Goal: Task Accomplishment & Management: Manage account settings

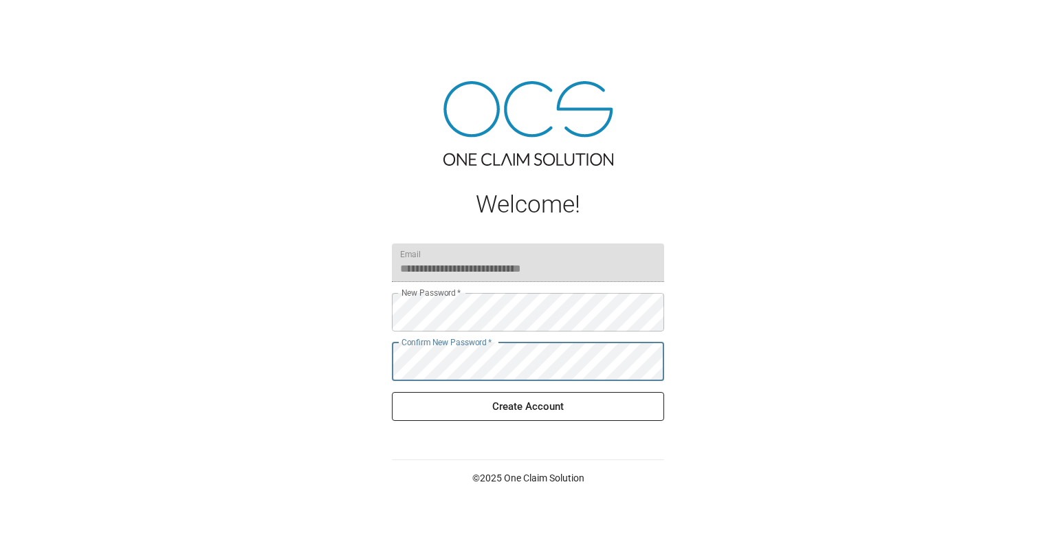
click at [589, 405] on button "Create Account" at bounding box center [528, 406] width 272 height 29
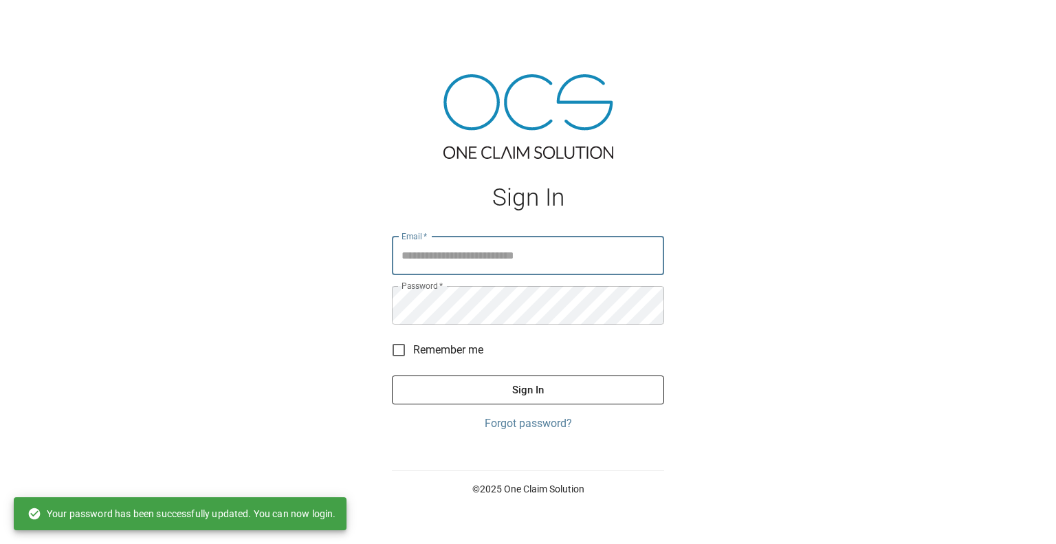
type input "**********"
click at [469, 344] on span "Remember me" at bounding box center [448, 350] width 70 height 16
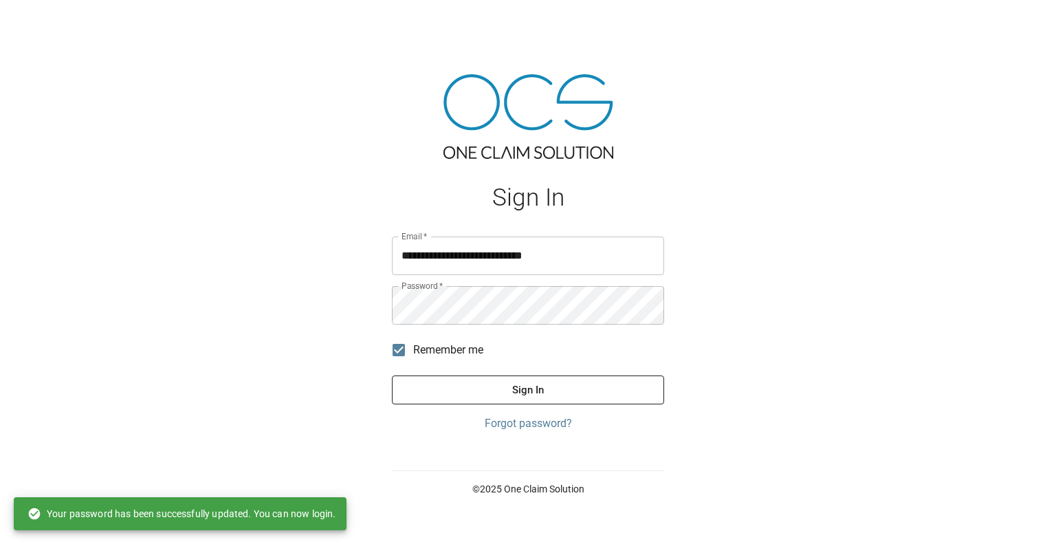
click at [520, 394] on button "Sign In" at bounding box center [528, 389] width 272 height 29
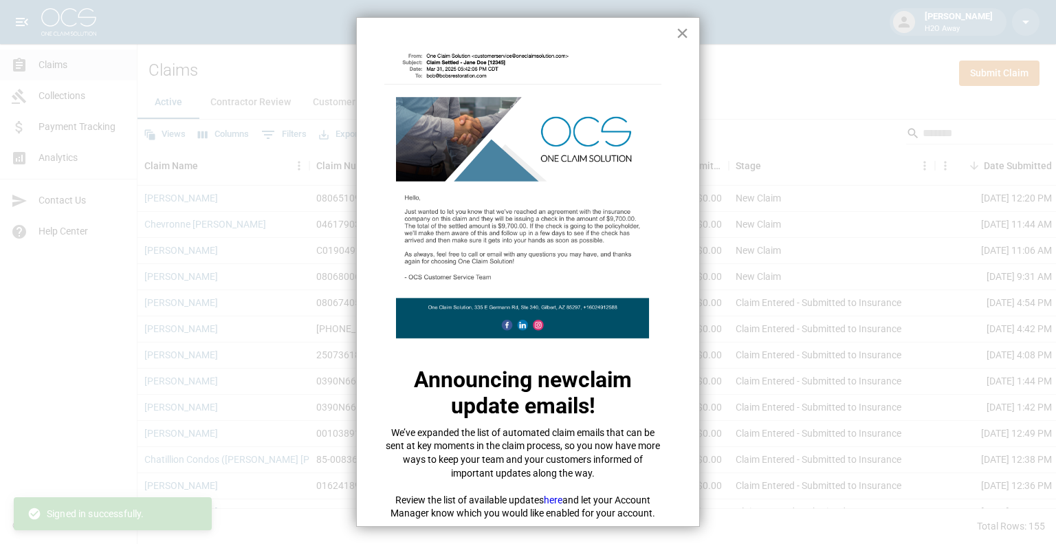
click at [676, 31] on button "×" at bounding box center [682, 33] width 13 height 22
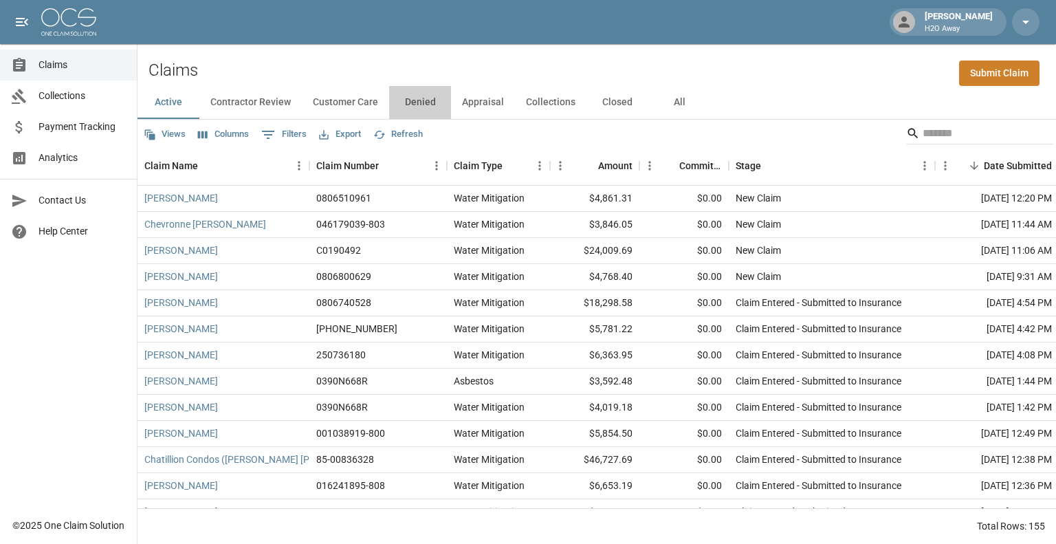
click at [413, 100] on button "Denied" at bounding box center [420, 102] width 62 height 33
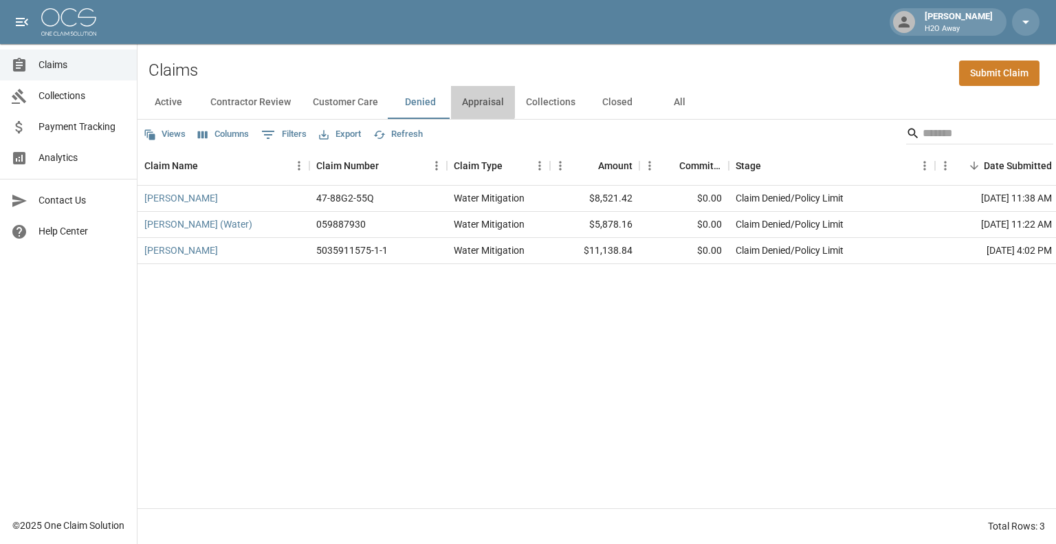
click at [471, 102] on button "Appraisal" at bounding box center [483, 102] width 64 height 33
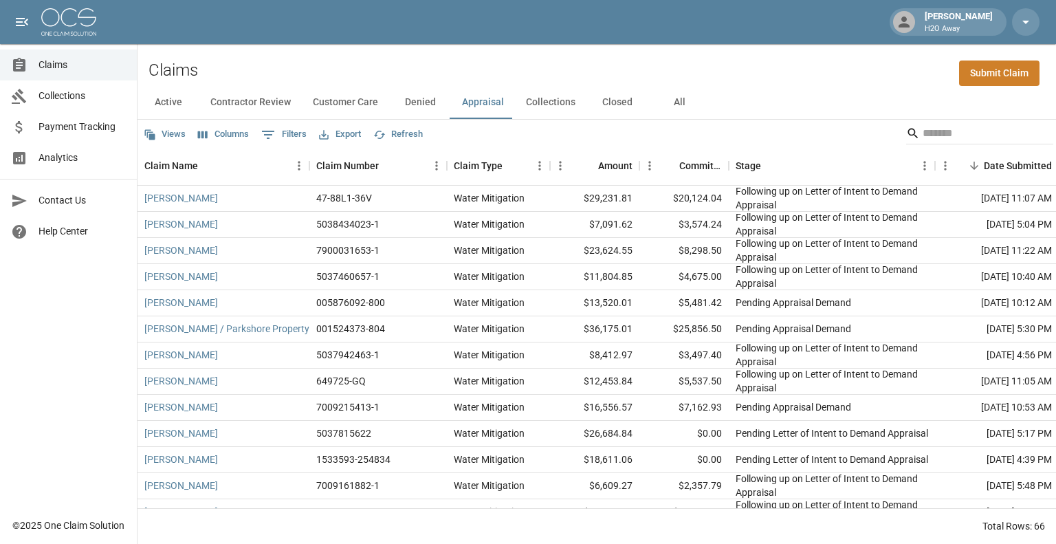
click at [626, 104] on button "Closed" at bounding box center [617, 102] width 62 height 33
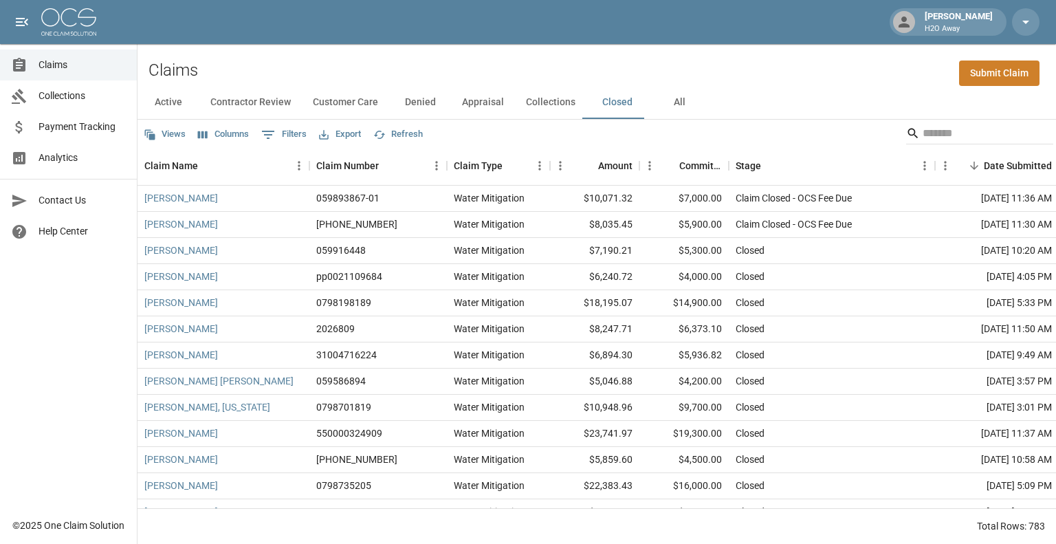
click at [254, 98] on button "Contractor Review" at bounding box center [250, 102] width 102 height 33
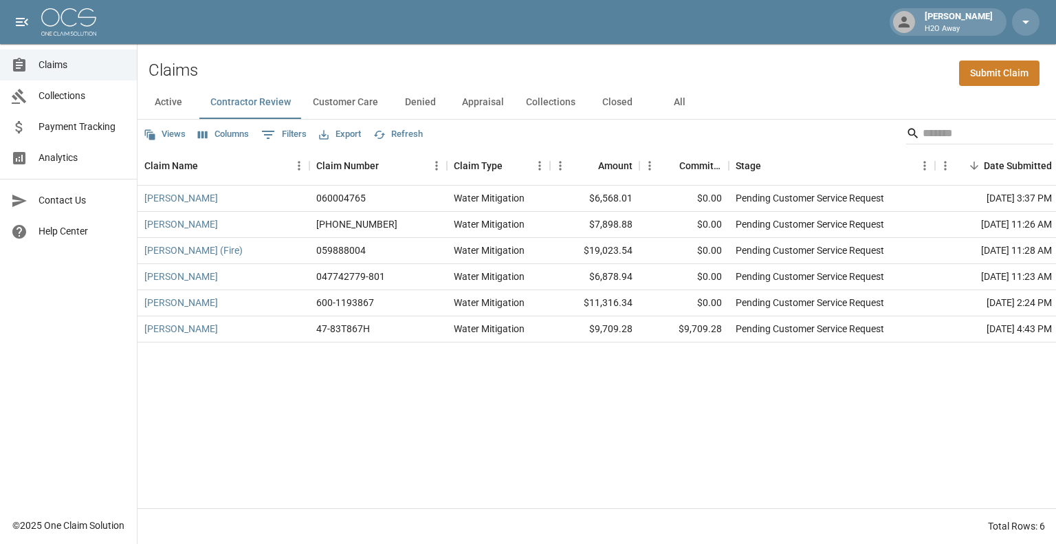
click at [164, 106] on button "Active" at bounding box center [168, 102] width 62 height 33
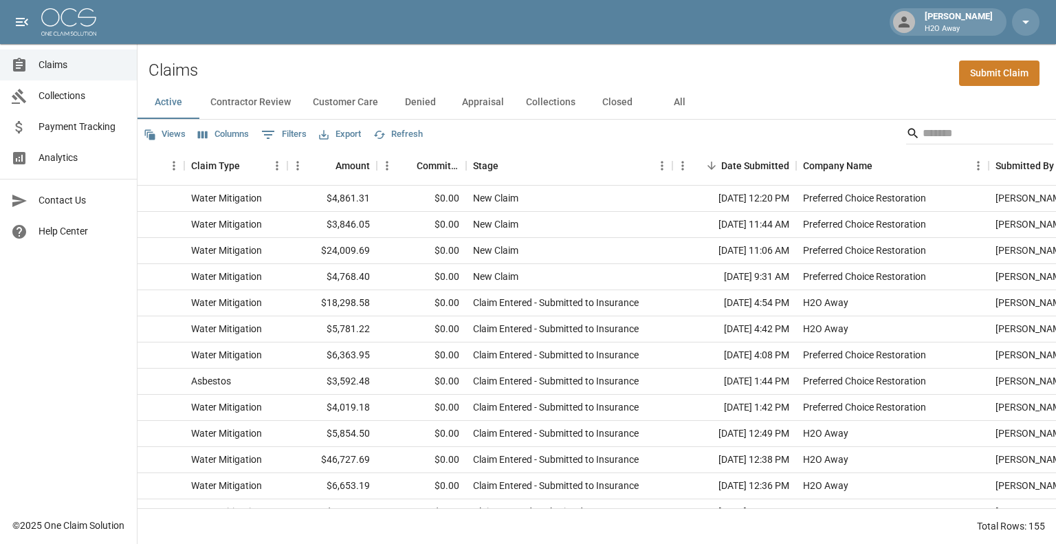
scroll to position [0, 377]
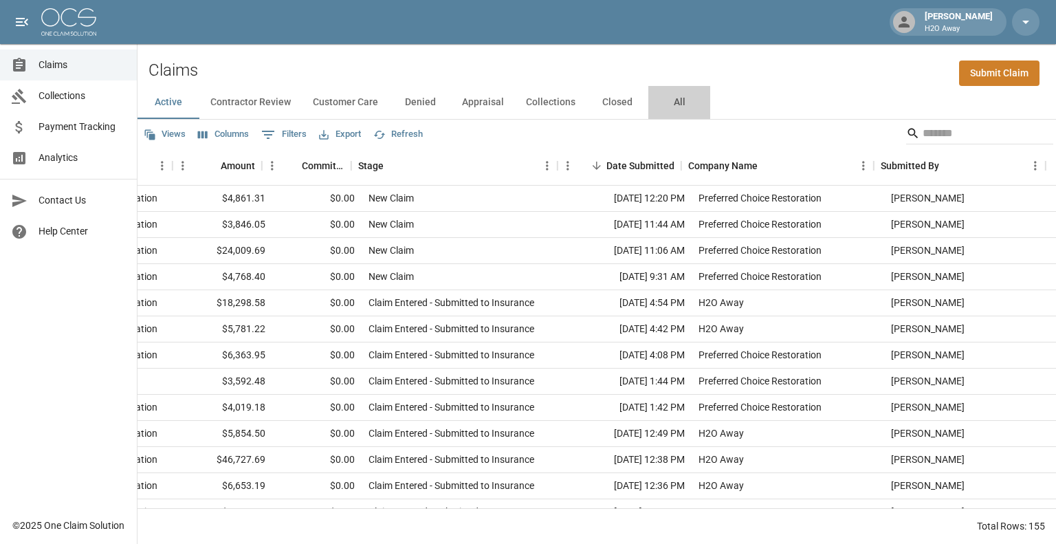
click at [674, 105] on button "All" at bounding box center [679, 102] width 62 height 33
click at [722, 168] on div "Company Name" at bounding box center [722, 165] width 69 height 38
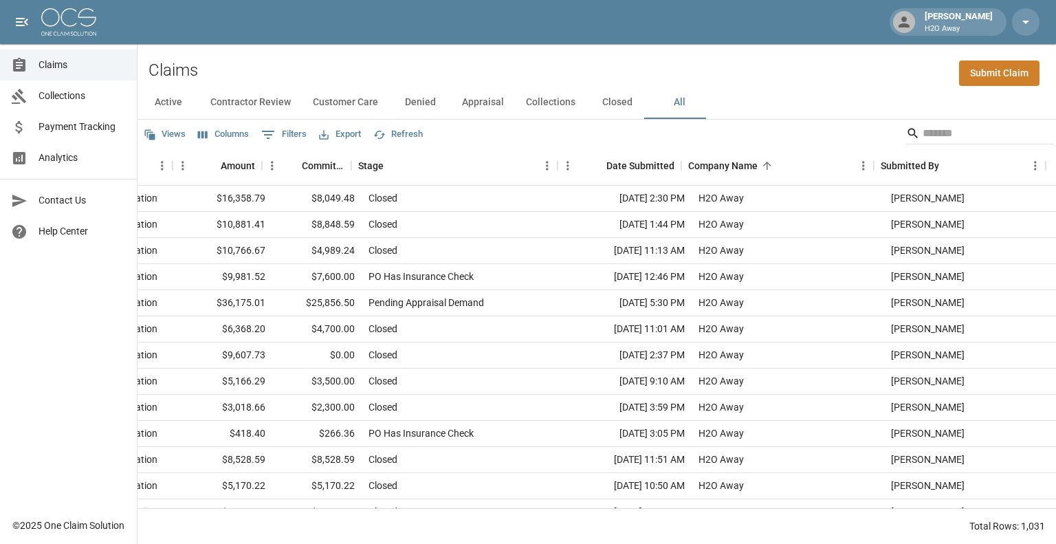
click at [300, 136] on button "0 Filters" at bounding box center [284, 135] width 52 height 22
select select "****"
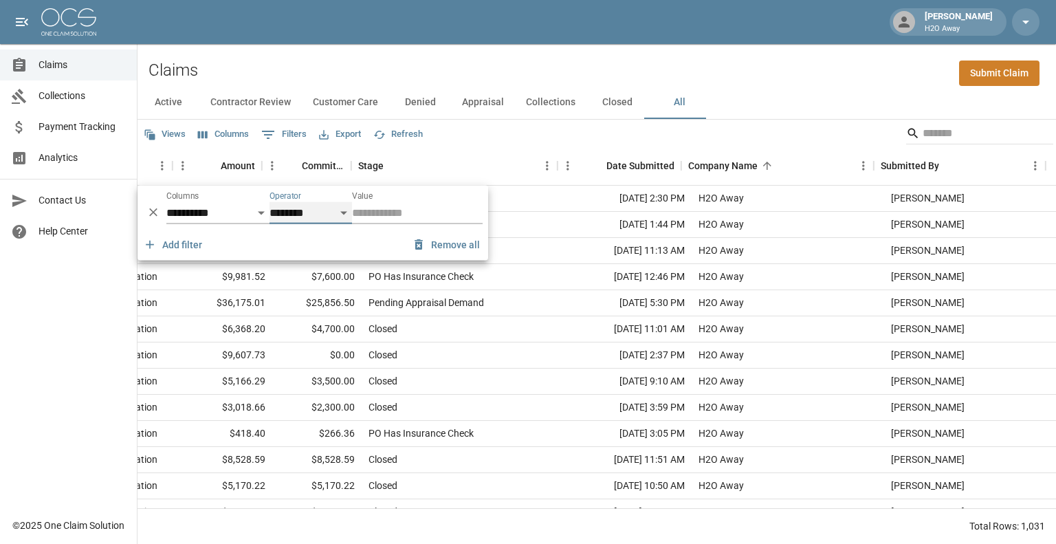
click at [325, 214] on select "**********" at bounding box center [310, 213] width 82 height 22
click at [243, 206] on select "**********" at bounding box center [217, 213] width 103 height 22
click at [509, 150] on div "Stage" at bounding box center [447, 165] width 179 height 38
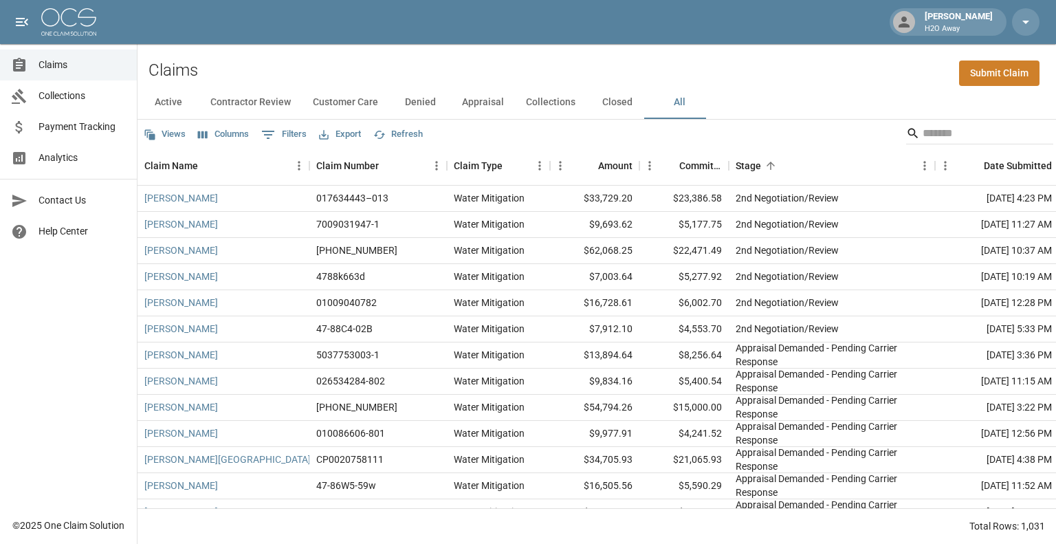
click at [223, 136] on button "Columns" at bounding box center [223, 134] width 58 height 21
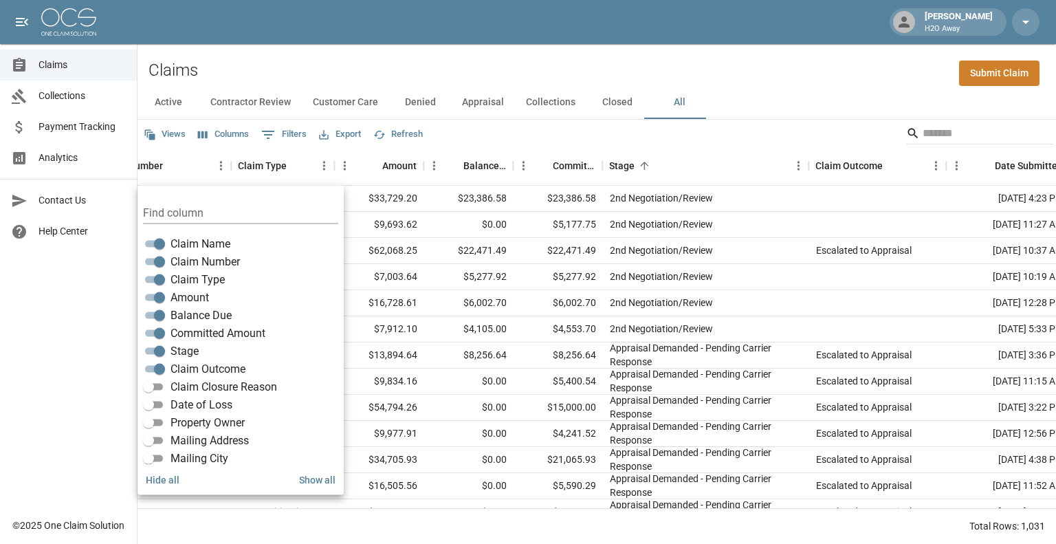
scroll to position [0, 35]
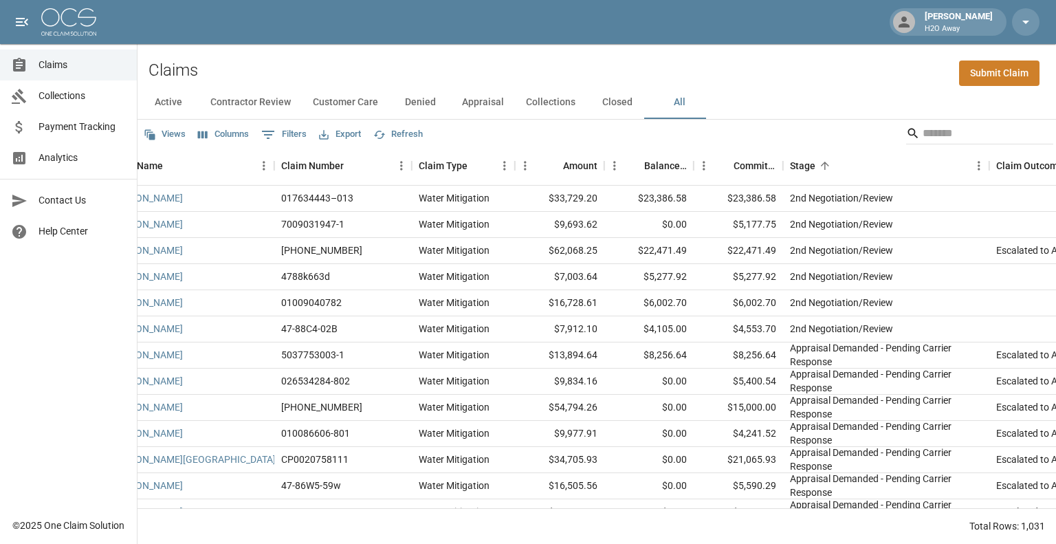
click at [225, 129] on button "Columns" at bounding box center [223, 134] width 58 height 21
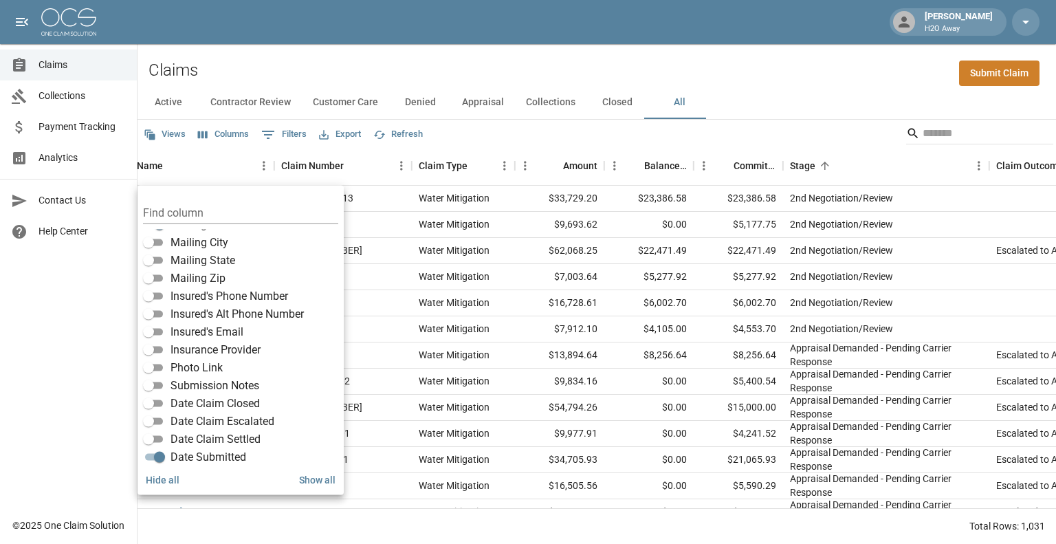
scroll to position [212, 0]
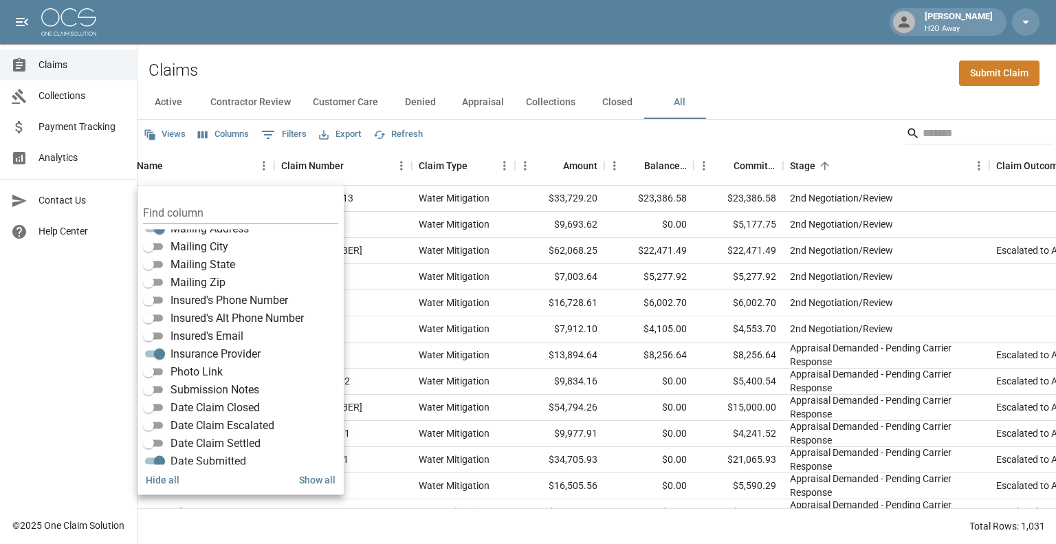
click at [565, 533] on div "Total Rows: 1,031" at bounding box center [596, 526] width 918 height 36
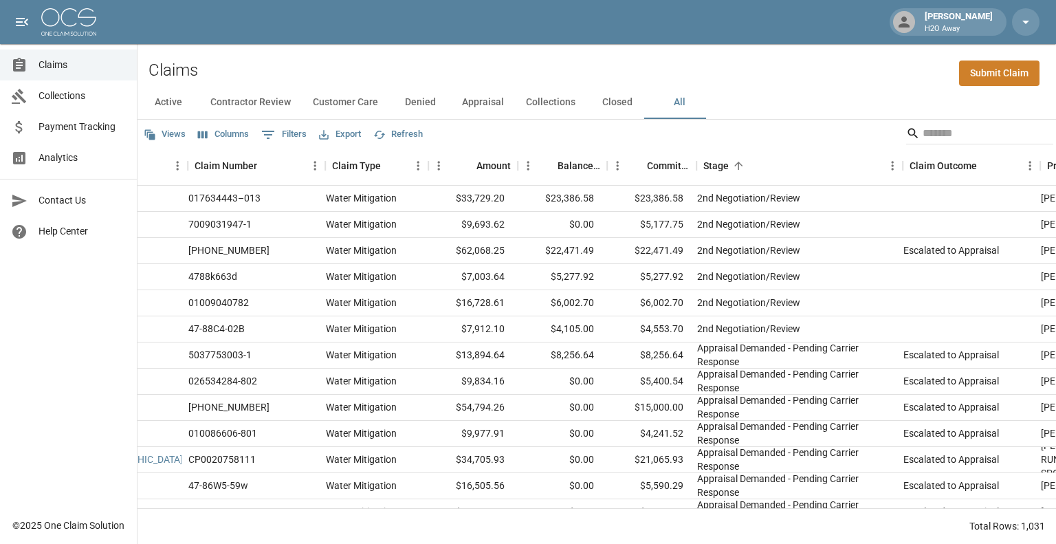
scroll to position [0, 0]
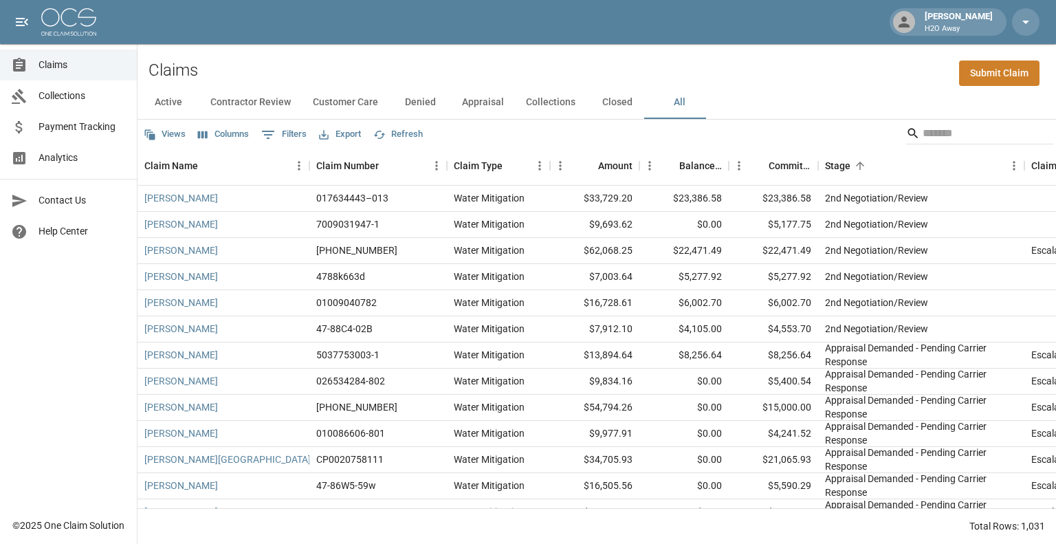
click at [231, 134] on button "Columns" at bounding box center [223, 134] width 58 height 21
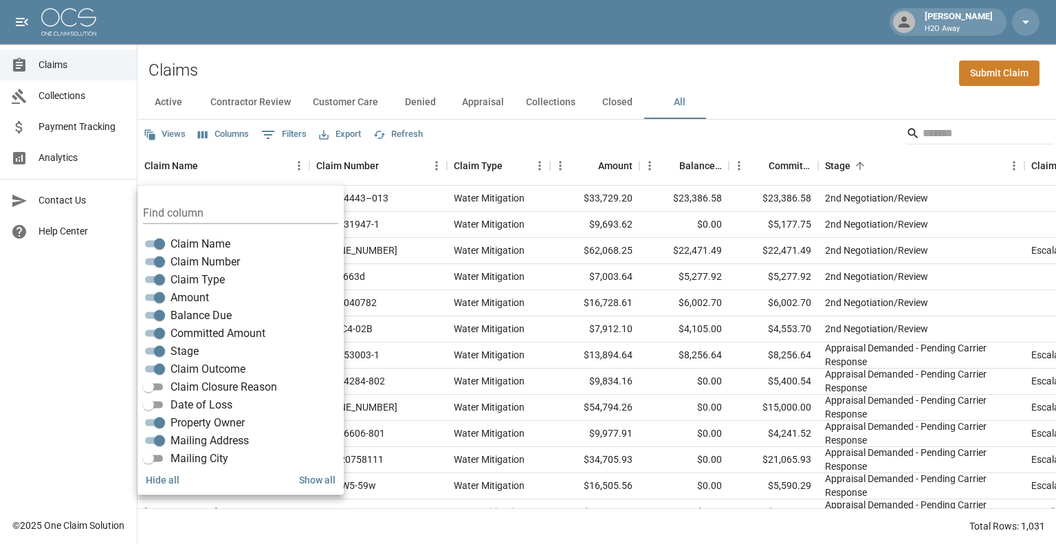
click at [766, 82] on div "Claims Submit Claim" at bounding box center [596, 65] width 918 height 42
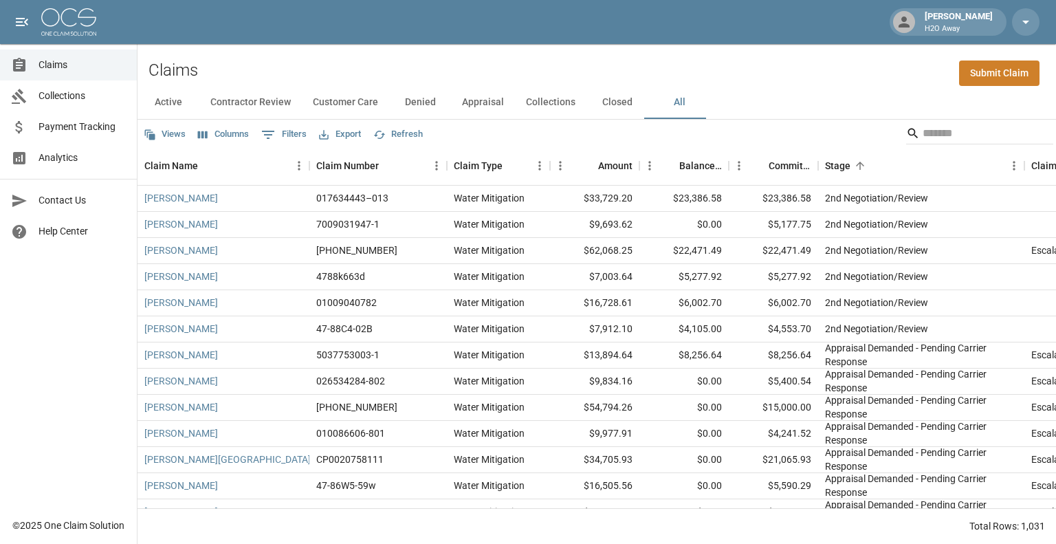
click at [342, 135] on button "Export" at bounding box center [339, 134] width 49 height 21
click at [354, 166] on li "Download as CSV" at bounding box center [372, 162] width 114 height 25
click at [225, 103] on button "Contractor Review" at bounding box center [250, 102] width 102 height 33
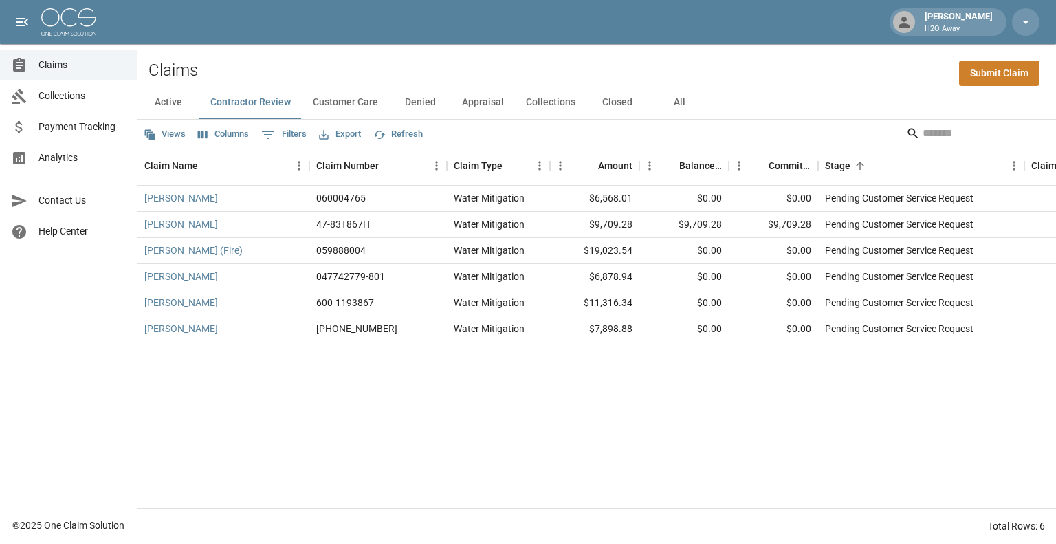
click at [323, 104] on button "Customer Care" at bounding box center [345, 102] width 87 height 33
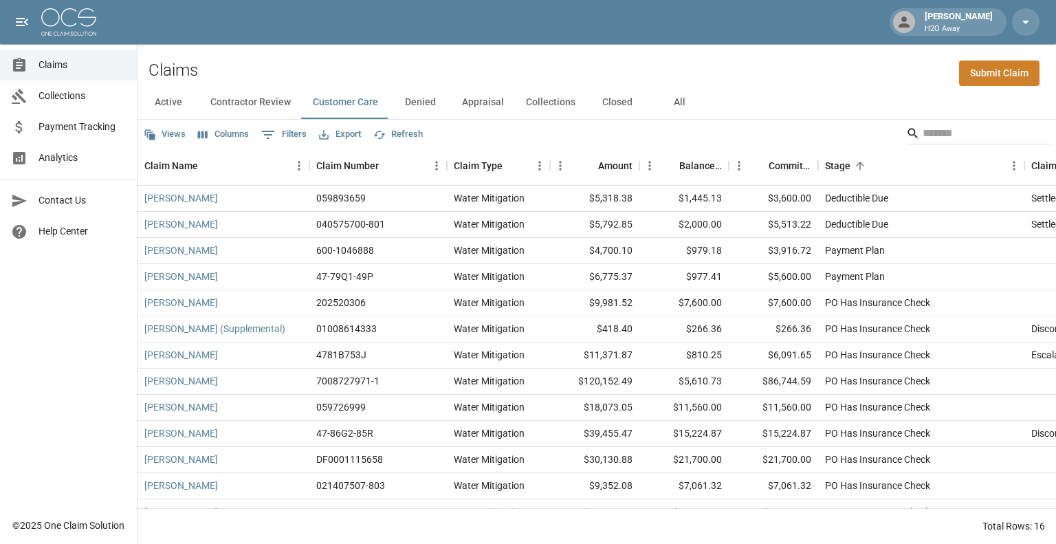
click at [70, 109] on link "Collections" at bounding box center [68, 95] width 137 height 31
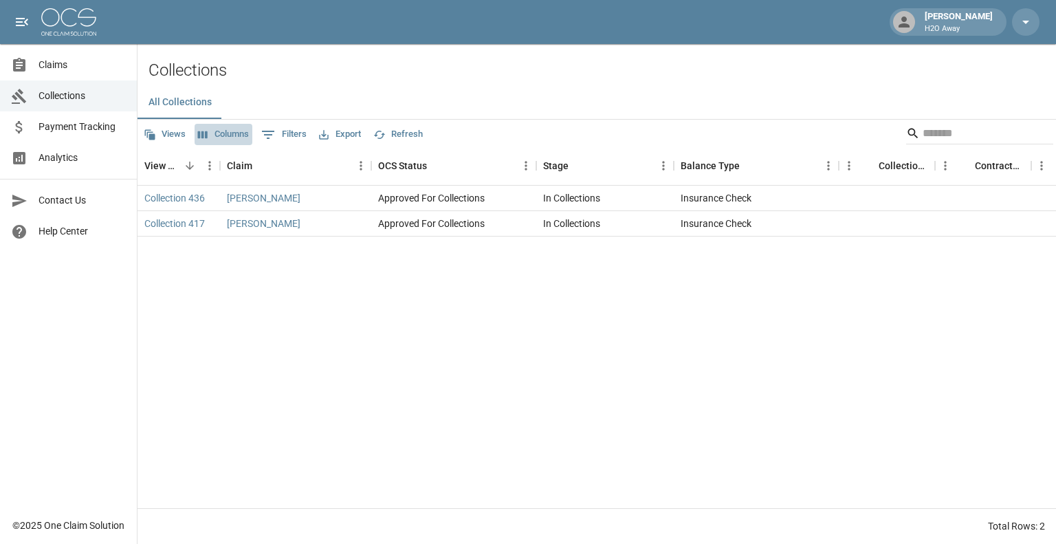
click at [232, 138] on button "Columns" at bounding box center [223, 134] width 58 height 21
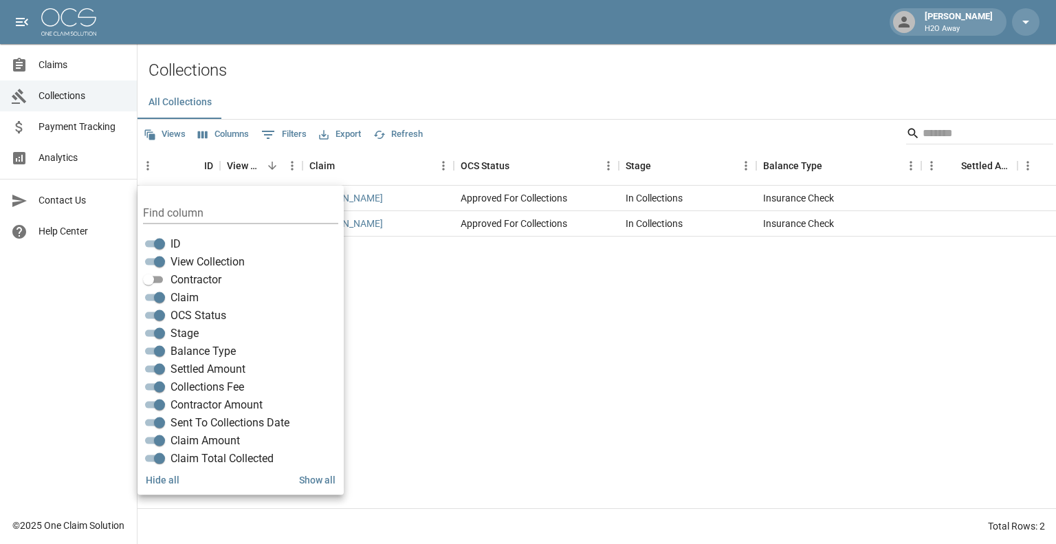
click at [437, 294] on div "436 Collection 436 [PERSON_NAME] Approved For Collections In Collections Insura…" at bounding box center [1051, 347] width 1828 height 322
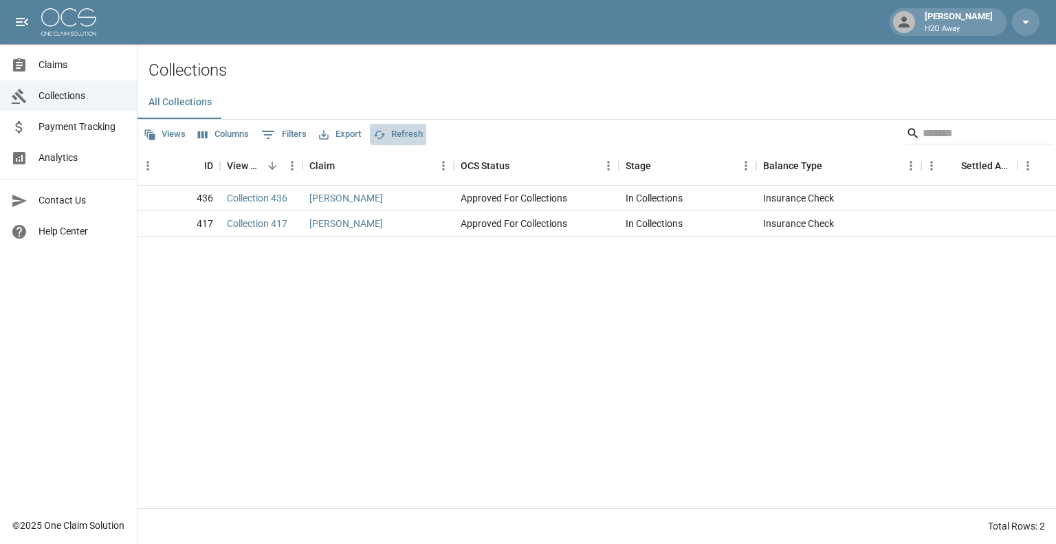
click at [398, 137] on button "Refresh" at bounding box center [398, 134] width 56 height 21
click at [242, 137] on button "Columns" at bounding box center [223, 134] width 58 height 21
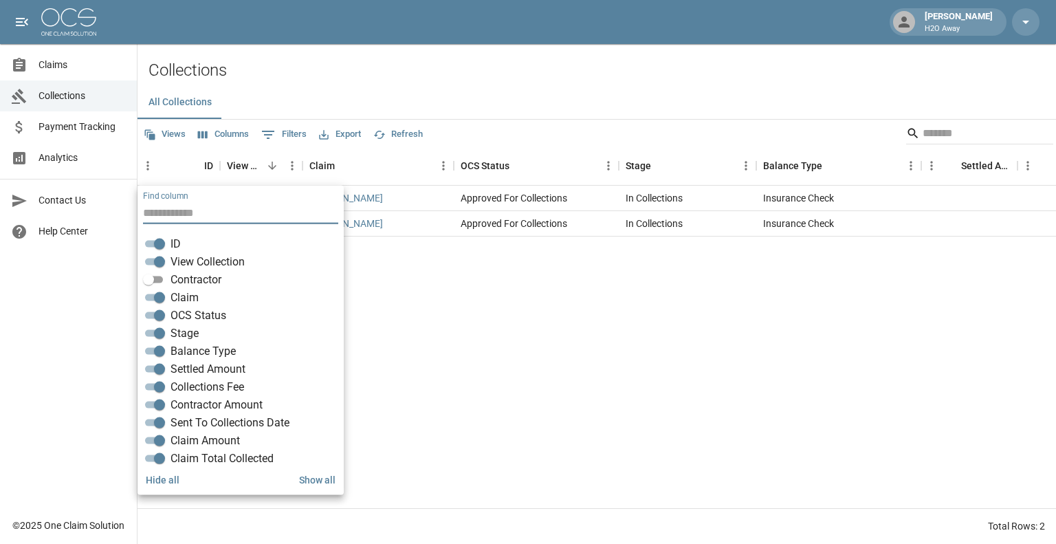
click at [175, 139] on button "Views" at bounding box center [164, 134] width 49 height 21
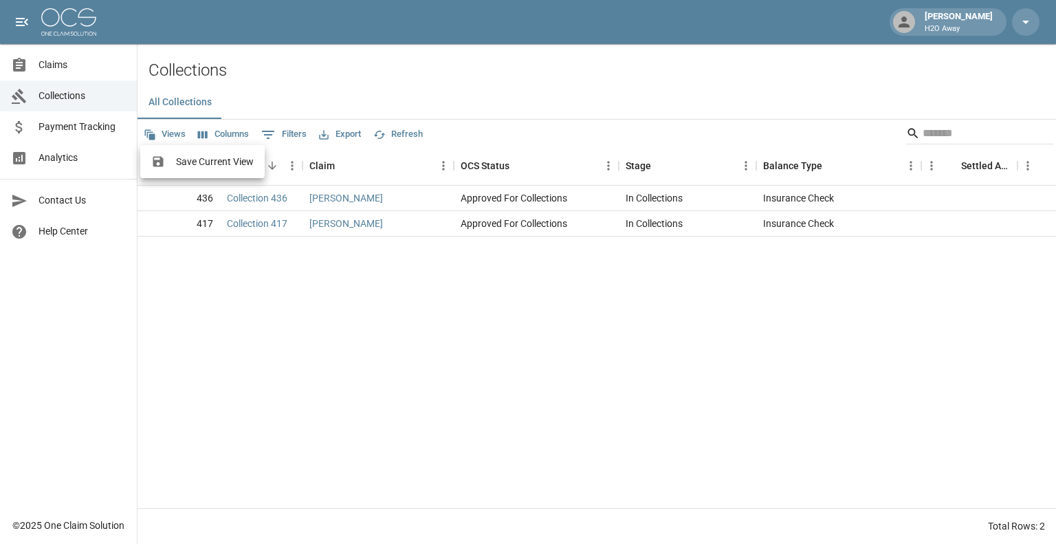
click at [175, 139] on div at bounding box center [528, 272] width 1056 height 544
click at [224, 139] on button "Columns" at bounding box center [223, 134] width 58 height 21
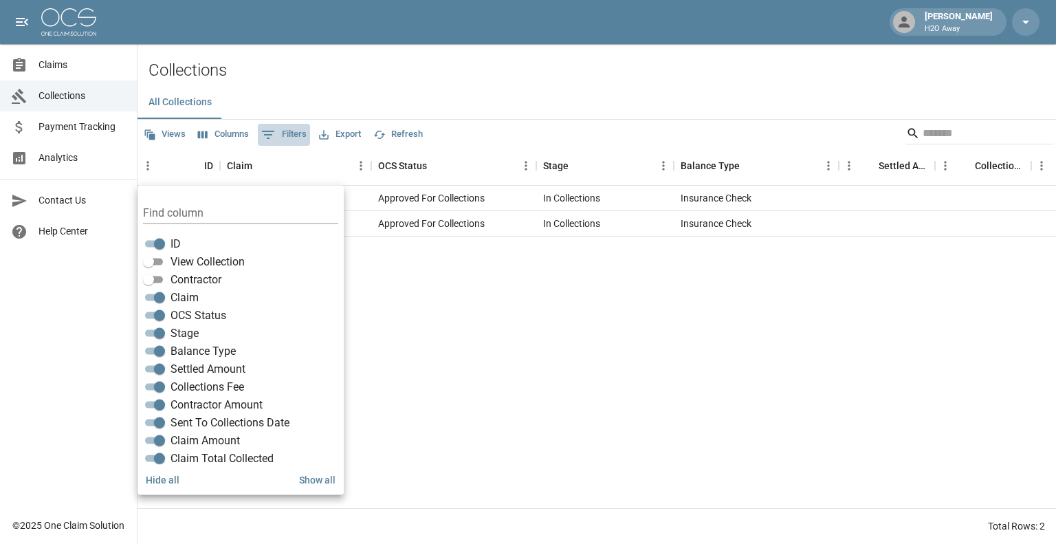
click at [276, 143] on button "0 Filters" at bounding box center [284, 135] width 52 height 22
select select "**"
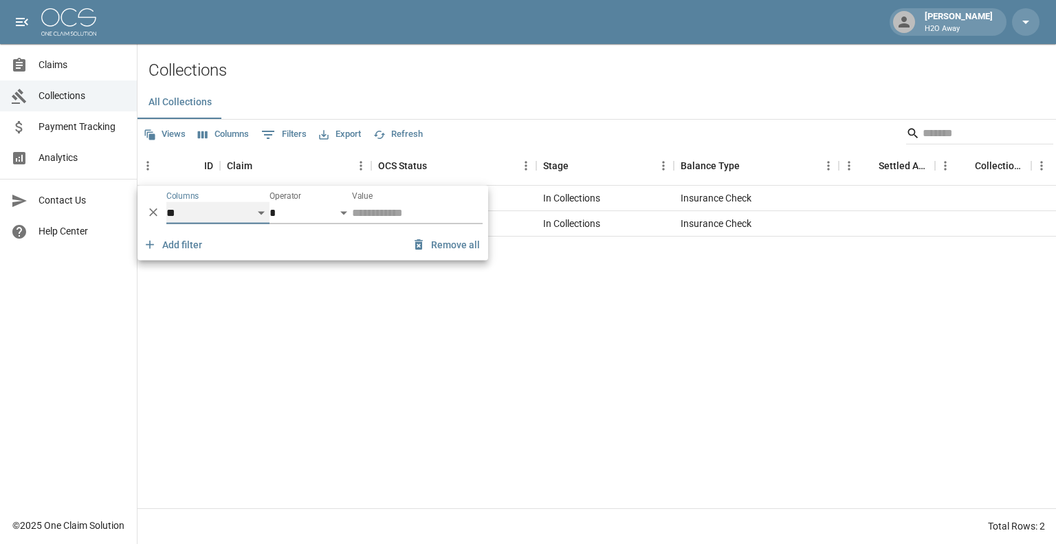
click at [220, 214] on select "**********" at bounding box center [217, 213] width 103 height 22
click at [606, 427] on div "436 [PERSON_NAME] Approved For Collections In Collections Insurance Check [DATE…" at bounding box center [1009, 347] width 1745 height 322
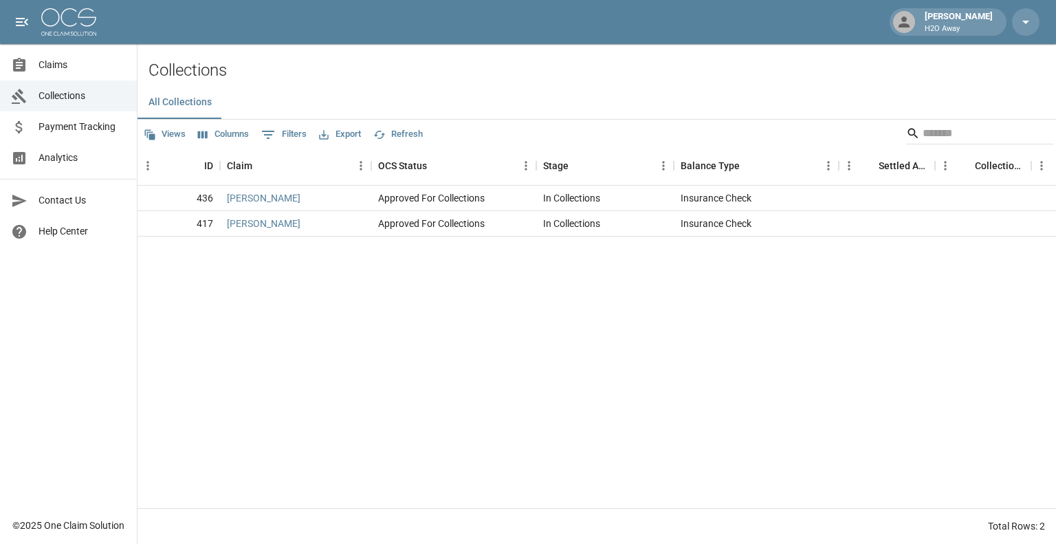
click at [82, 125] on span "Payment Tracking" at bounding box center [81, 127] width 87 height 14
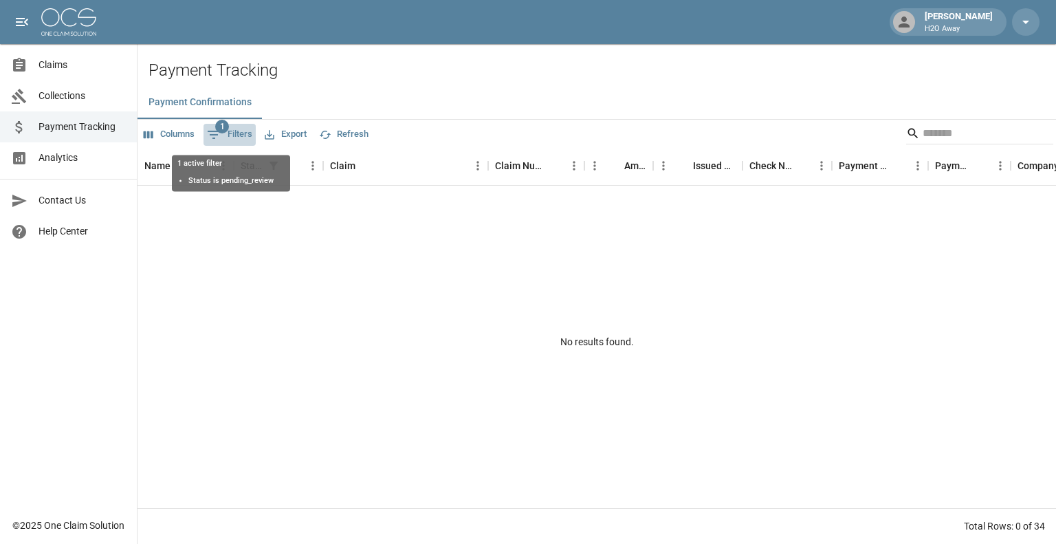
click at [234, 134] on button "1 Filters" at bounding box center [229, 135] width 52 height 22
select select "******"
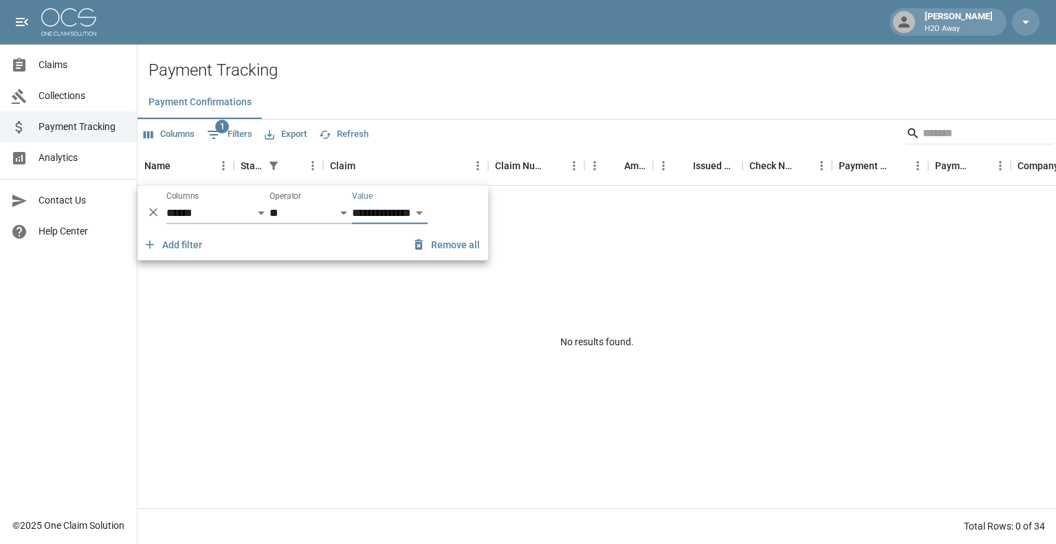
click at [386, 209] on select "**********" at bounding box center [390, 213] width 76 height 22
select select "********"
click at [352, 202] on select "**********" at bounding box center [390, 213] width 76 height 22
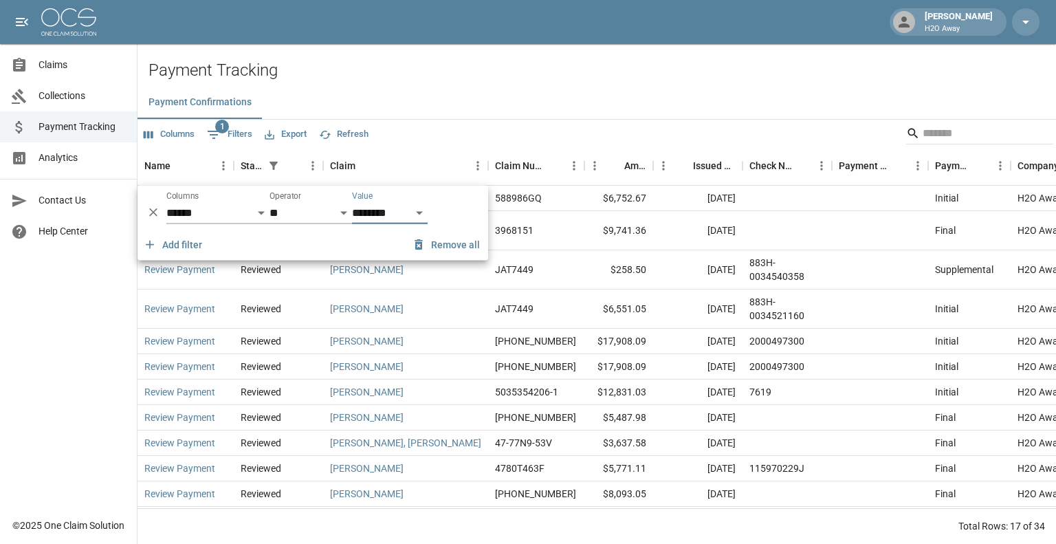
click at [559, 105] on div "Payment Confirmations" at bounding box center [596, 102] width 918 height 33
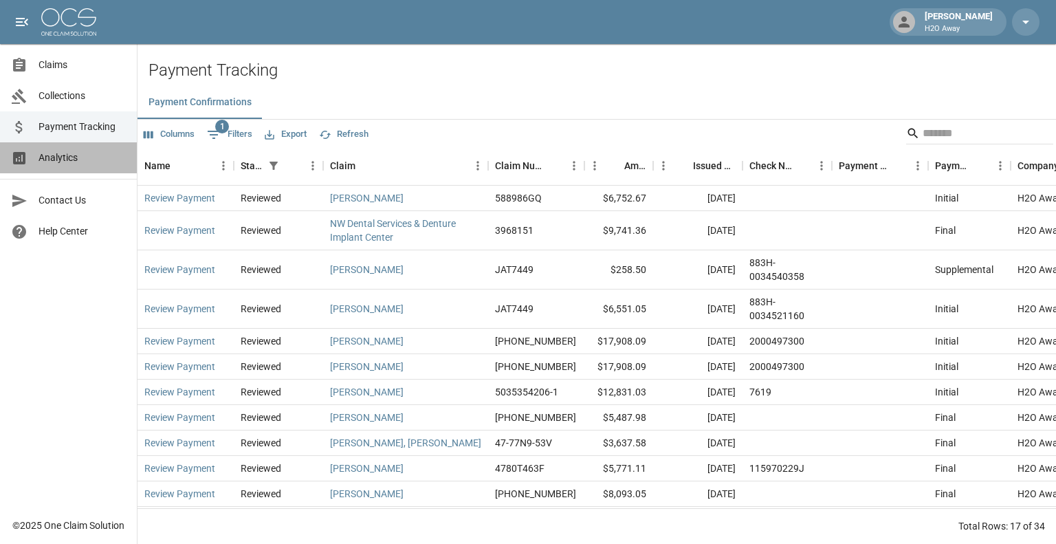
click at [37, 161] on div at bounding box center [24, 158] width 27 height 16
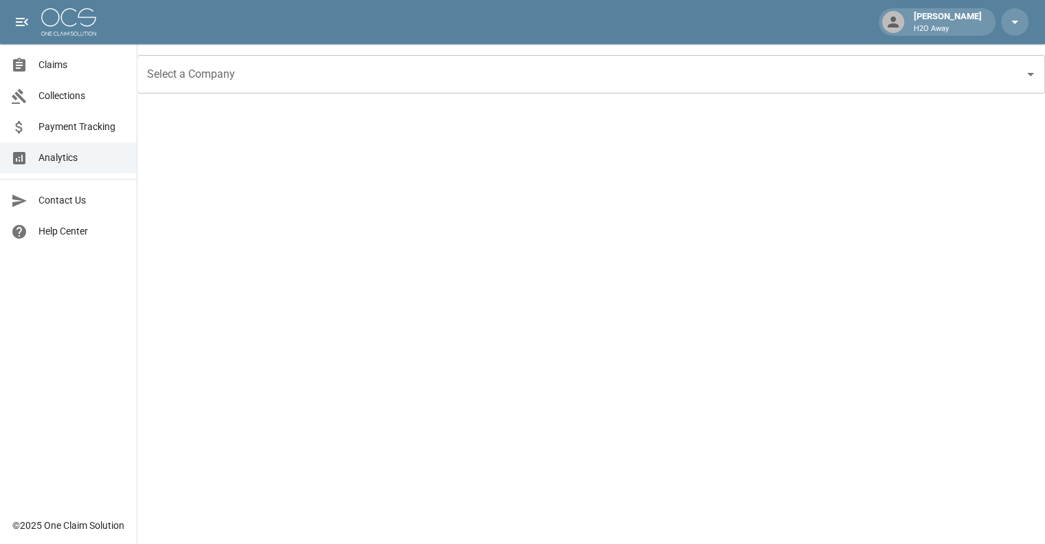
click at [550, 70] on input "Select a Company" at bounding box center [581, 74] width 875 height 26
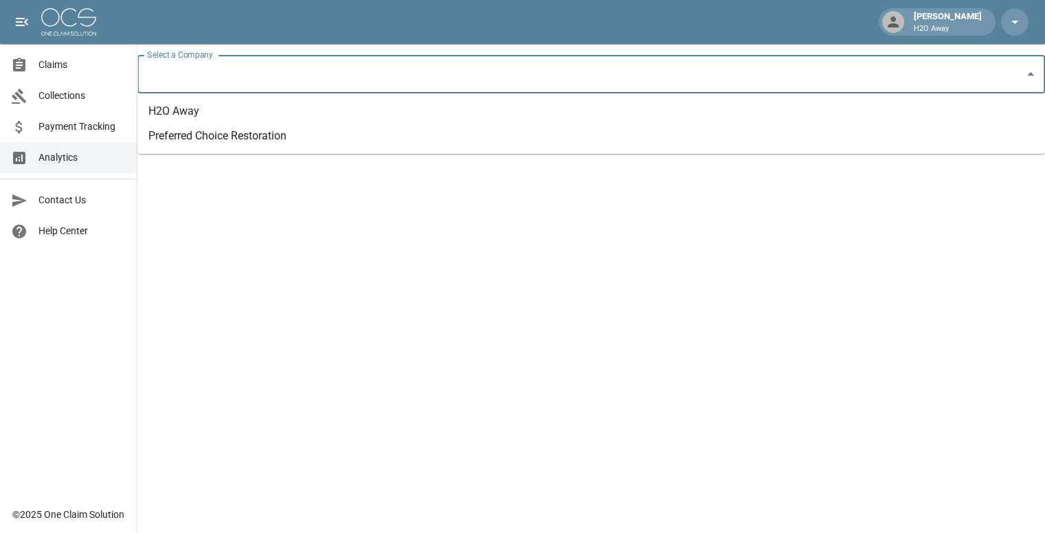
click at [482, 108] on li "H2O Away" at bounding box center [591, 111] width 908 height 25
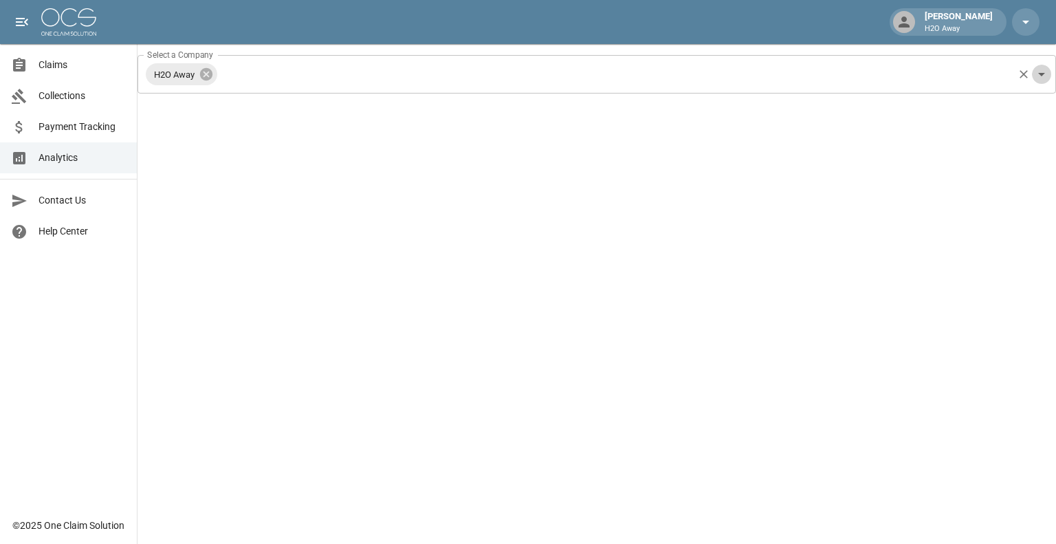
click at [1040, 73] on icon "Open" at bounding box center [1041, 74] width 7 height 3
click at [42, 71] on span "Claims" at bounding box center [81, 65] width 87 height 14
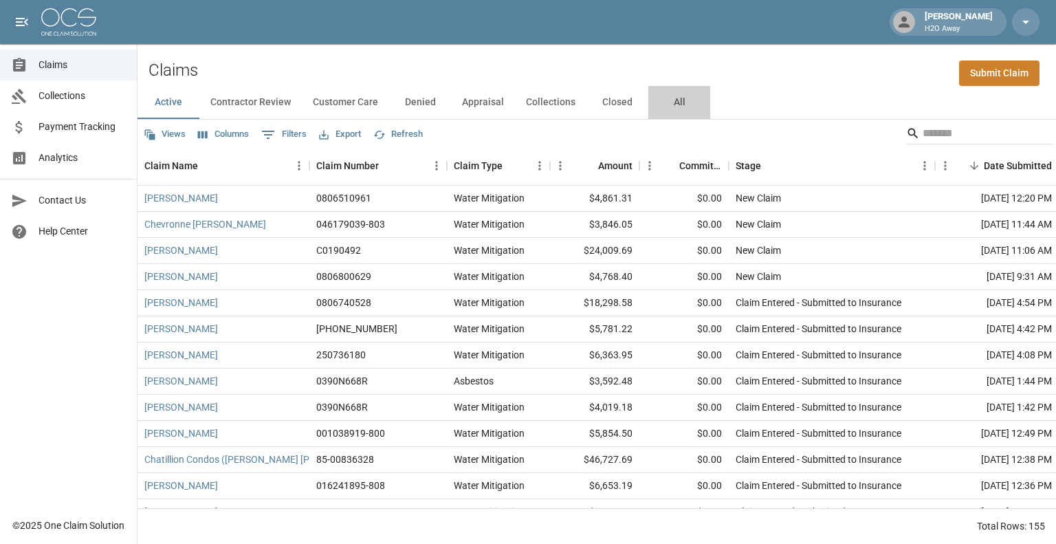
click at [678, 101] on button "All" at bounding box center [679, 102] width 62 height 33
click at [66, 127] on span "Payment Tracking" at bounding box center [81, 127] width 87 height 14
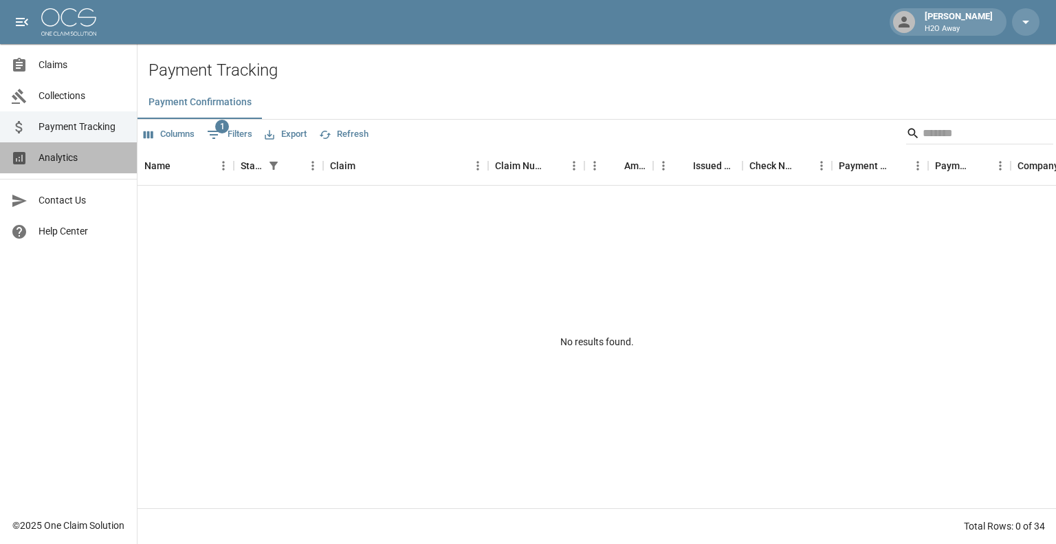
click at [67, 156] on span "Analytics" at bounding box center [81, 157] width 87 height 14
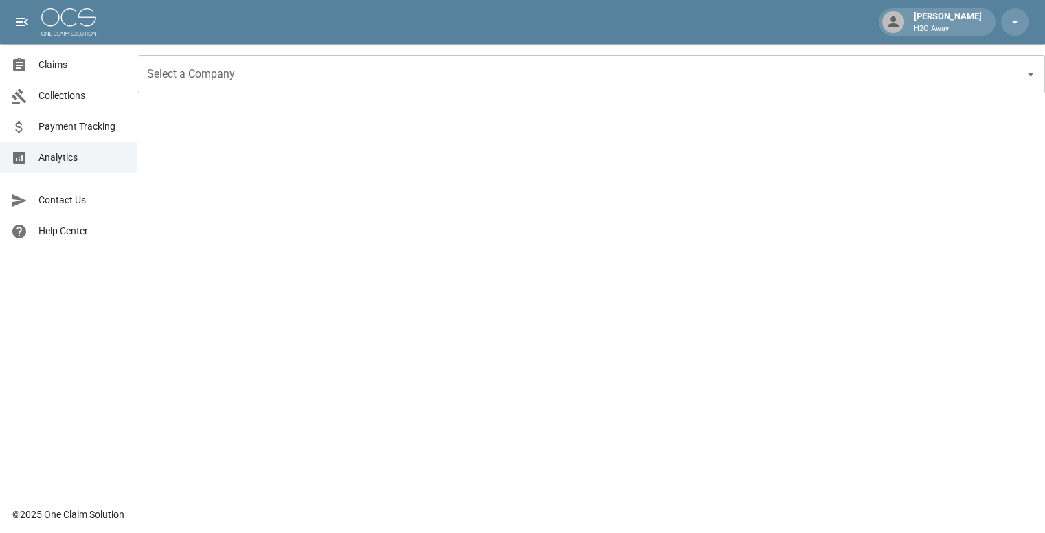
click at [481, 83] on input "Select a Company" at bounding box center [581, 74] width 875 height 26
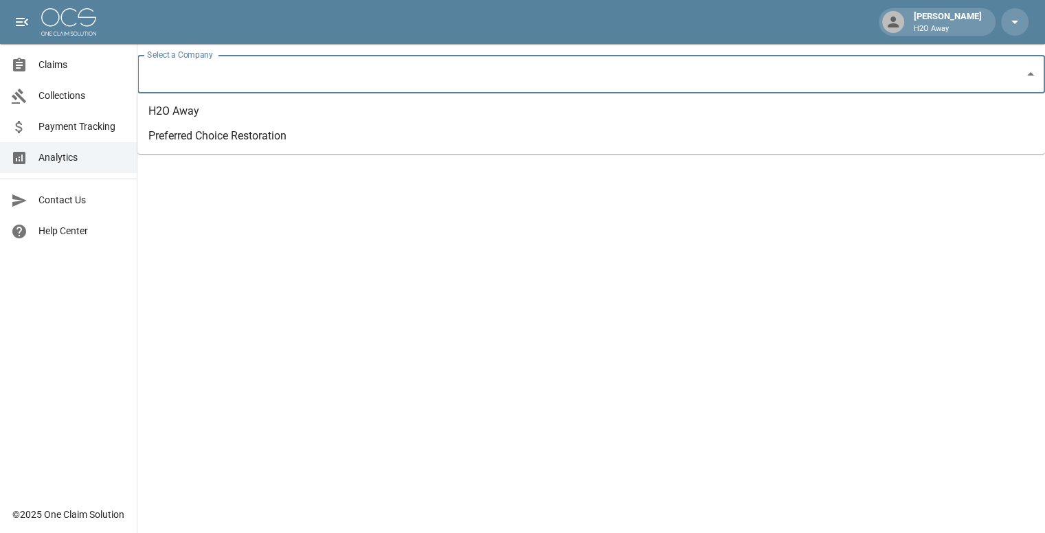
click at [367, 109] on li "H2O Away" at bounding box center [591, 111] width 908 height 25
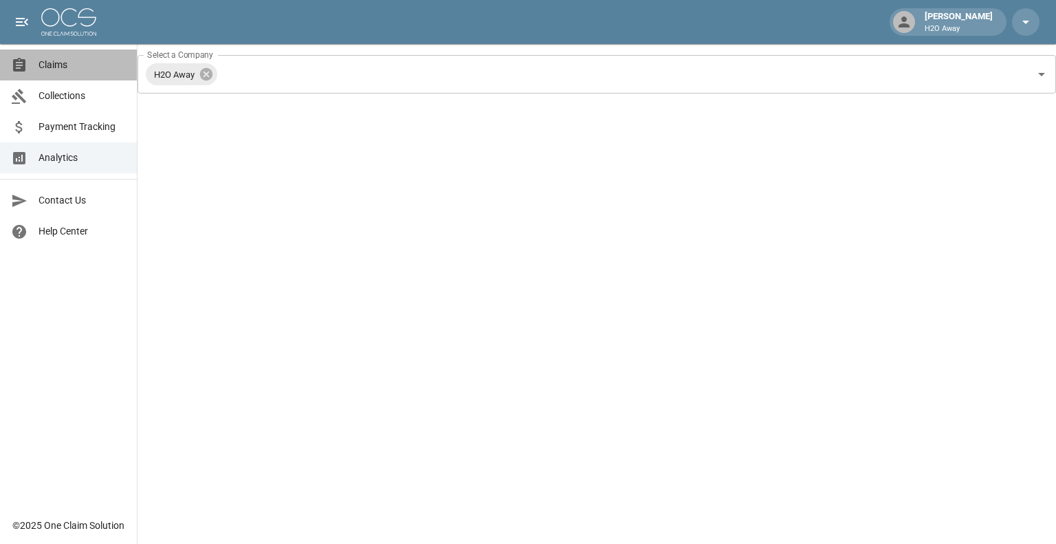
click at [80, 74] on link "Claims" at bounding box center [68, 64] width 137 height 31
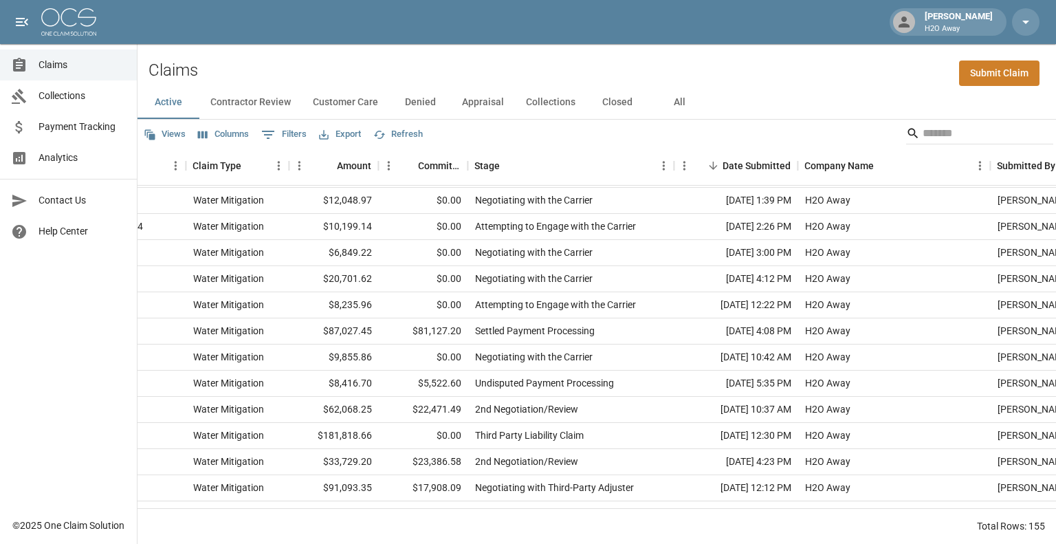
scroll to position [3736, 260]
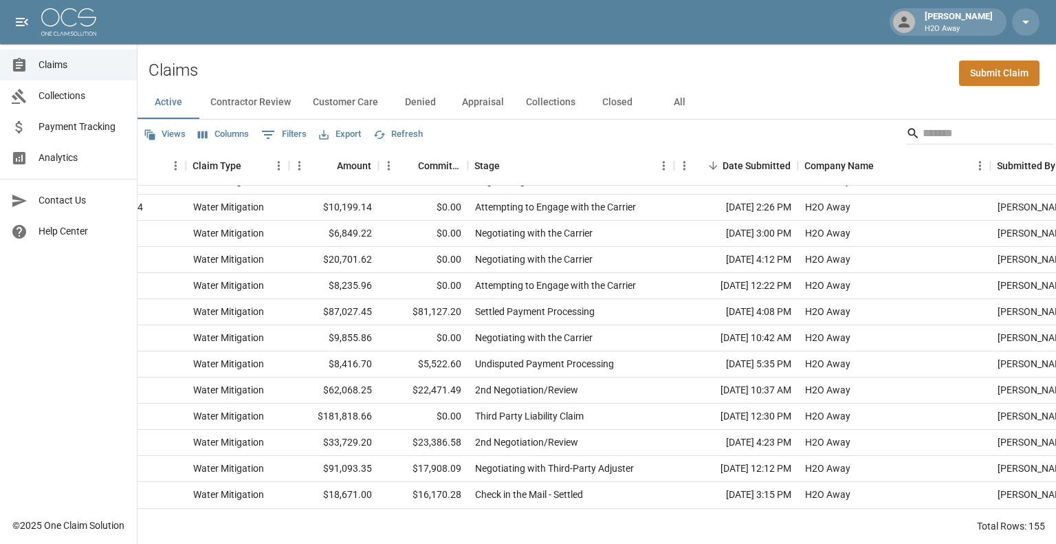
click at [676, 102] on button "All" at bounding box center [679, 102] width 62 height 33
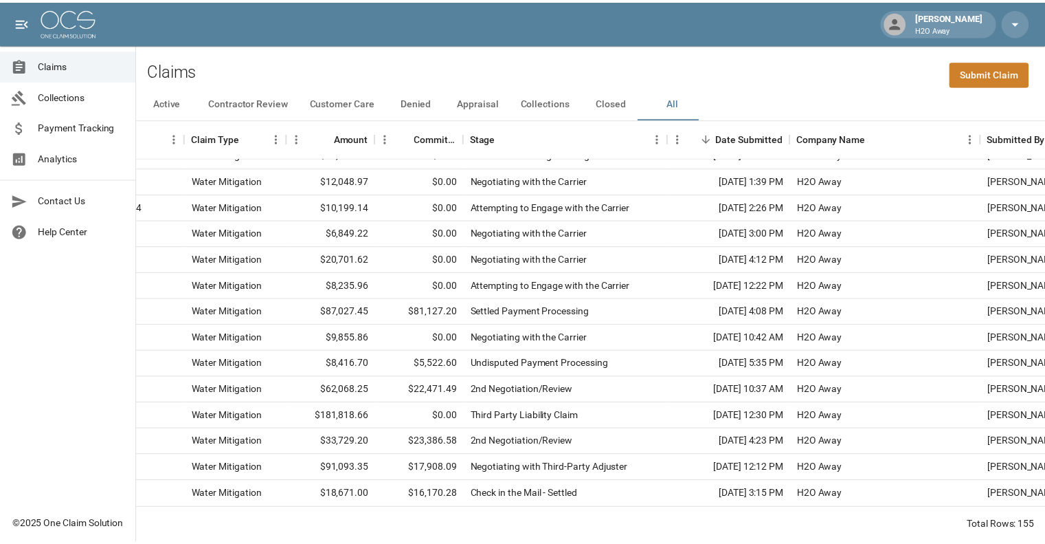
scroll to position [3708, 260]
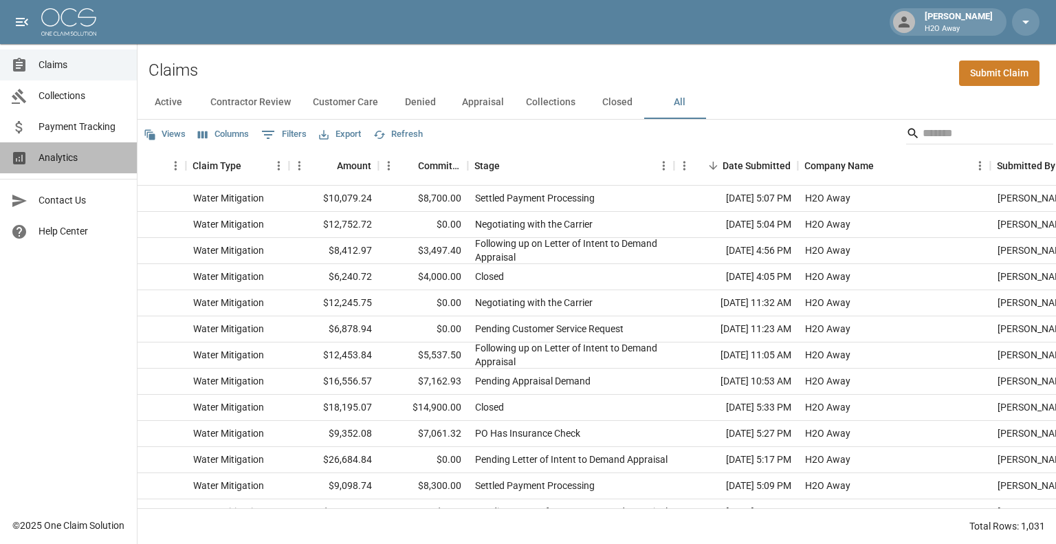
click at [56, 167] on link "Analytics" at bounding box center [68, 157] width 137 height 31
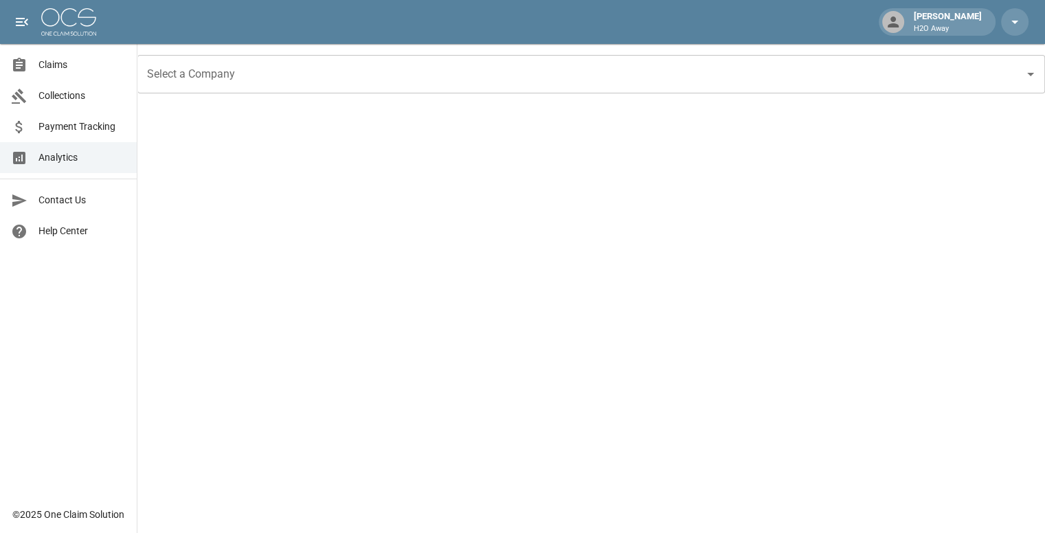
click at [335, 78] on input "Select a Company" at bounding box center [581, 74] width 875 height 26
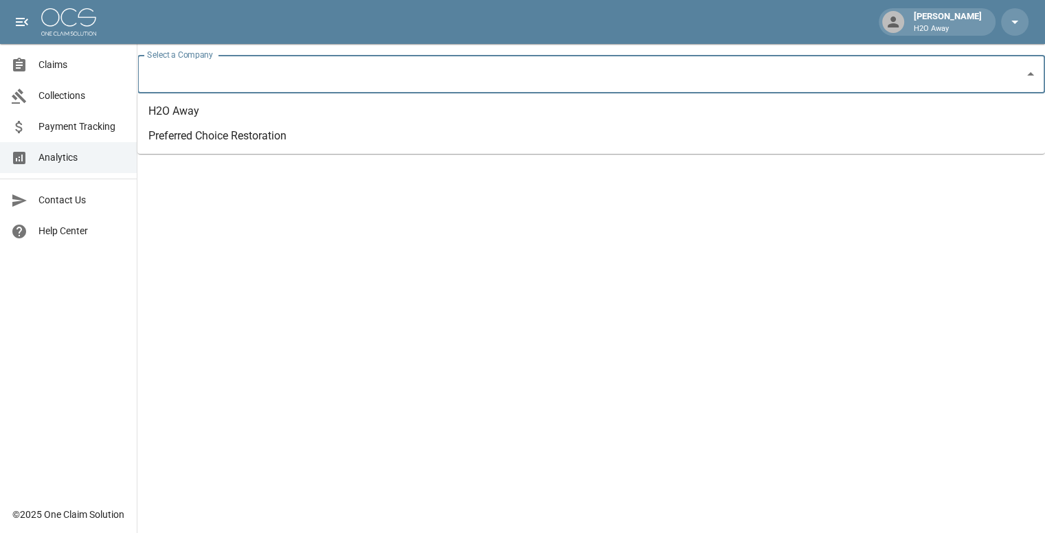
click at [1031, 79] on icon "Close" at bounding box center [1031, 74] width 16 height 16
